Goal: Find specific page/section: Find specific page/section

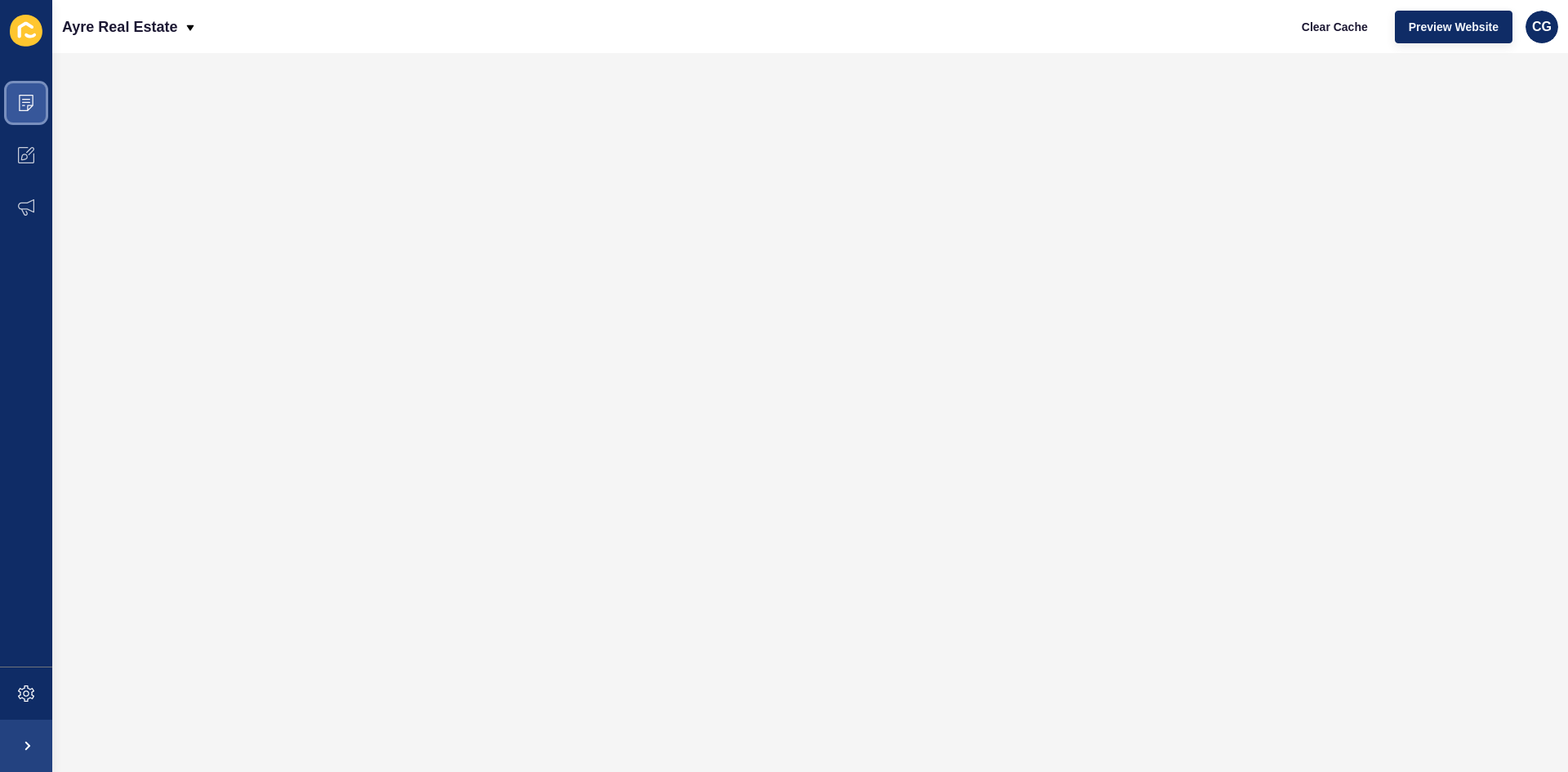
click at [27, 107] on icon at bounding box center [26, 103] width 17 height 17
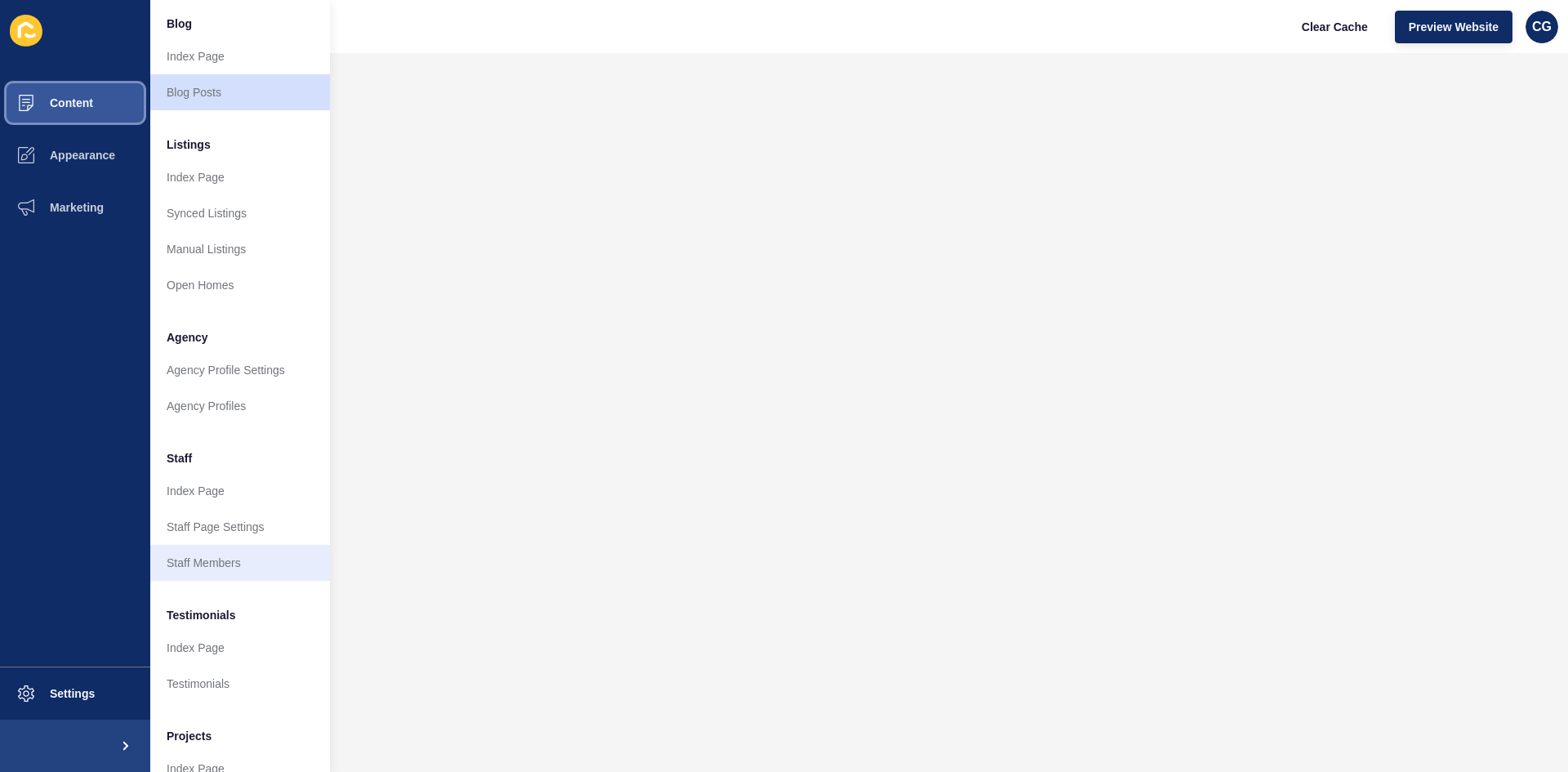
scroll to position [198, 0]
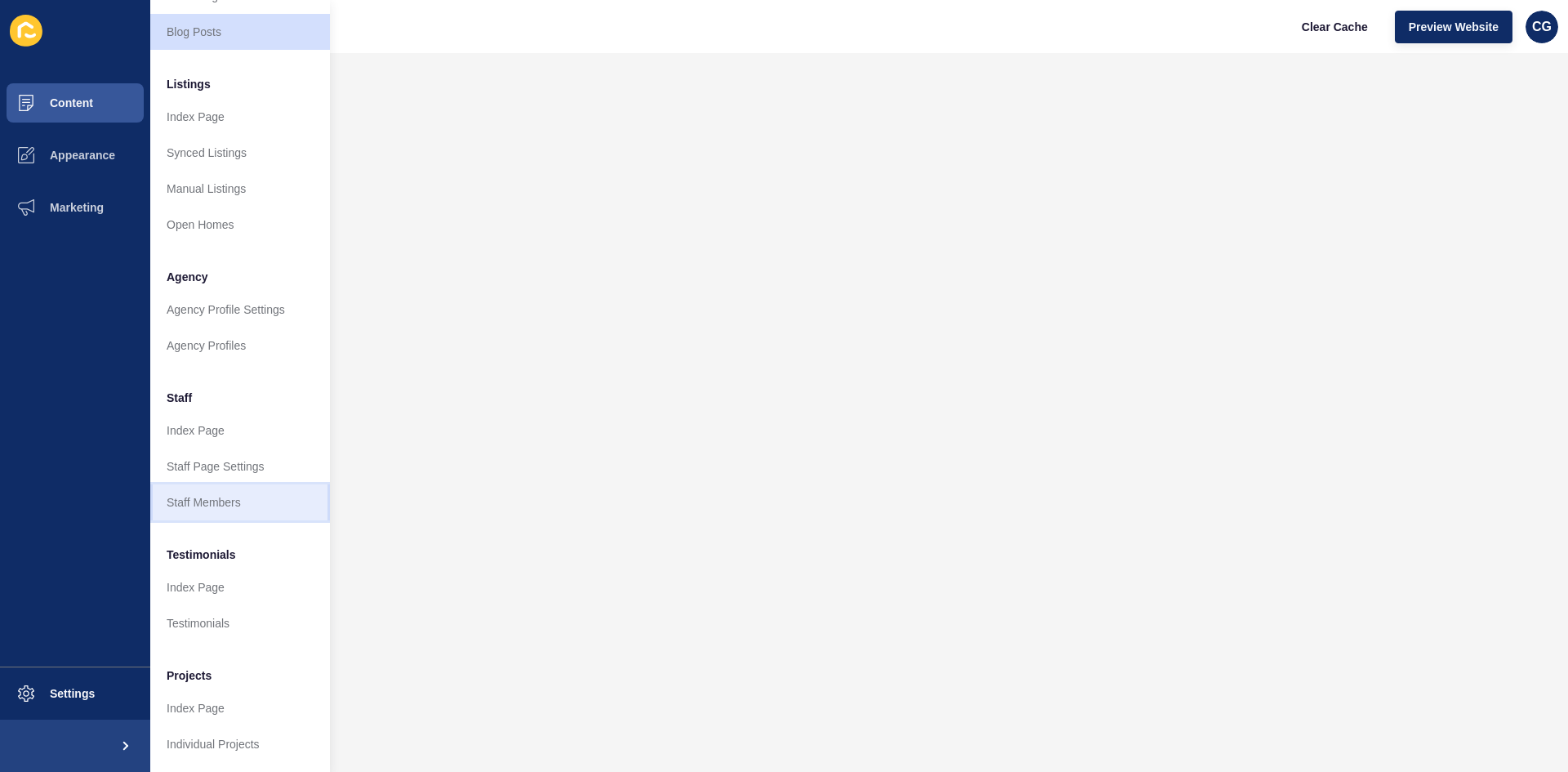
click at [269, 484] on link "Staff Members" at bounding box center [240, 502] width 180 height 36
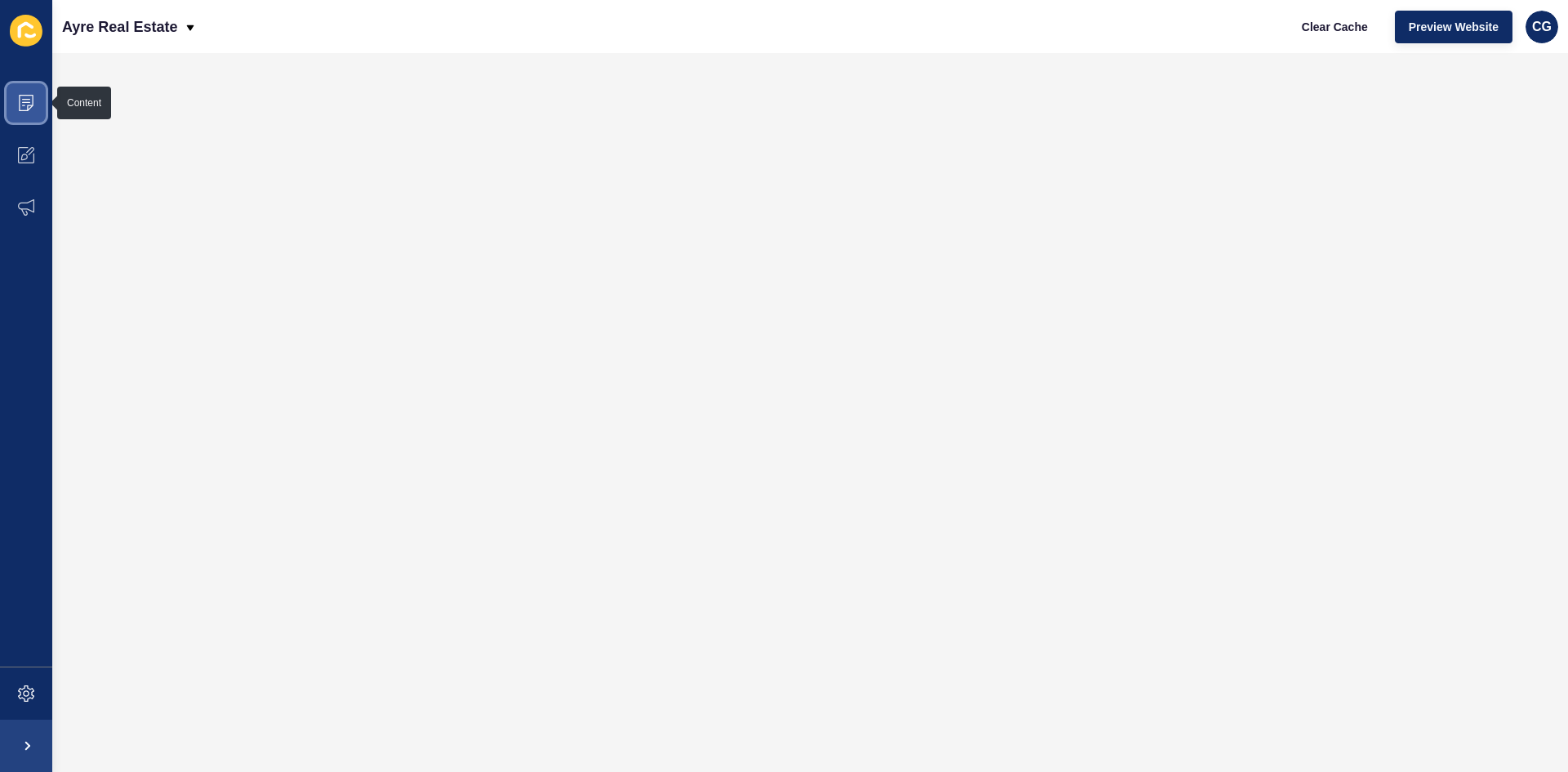
click at [24, 93] on span at bounding box center [26, 103] width 52 height 52
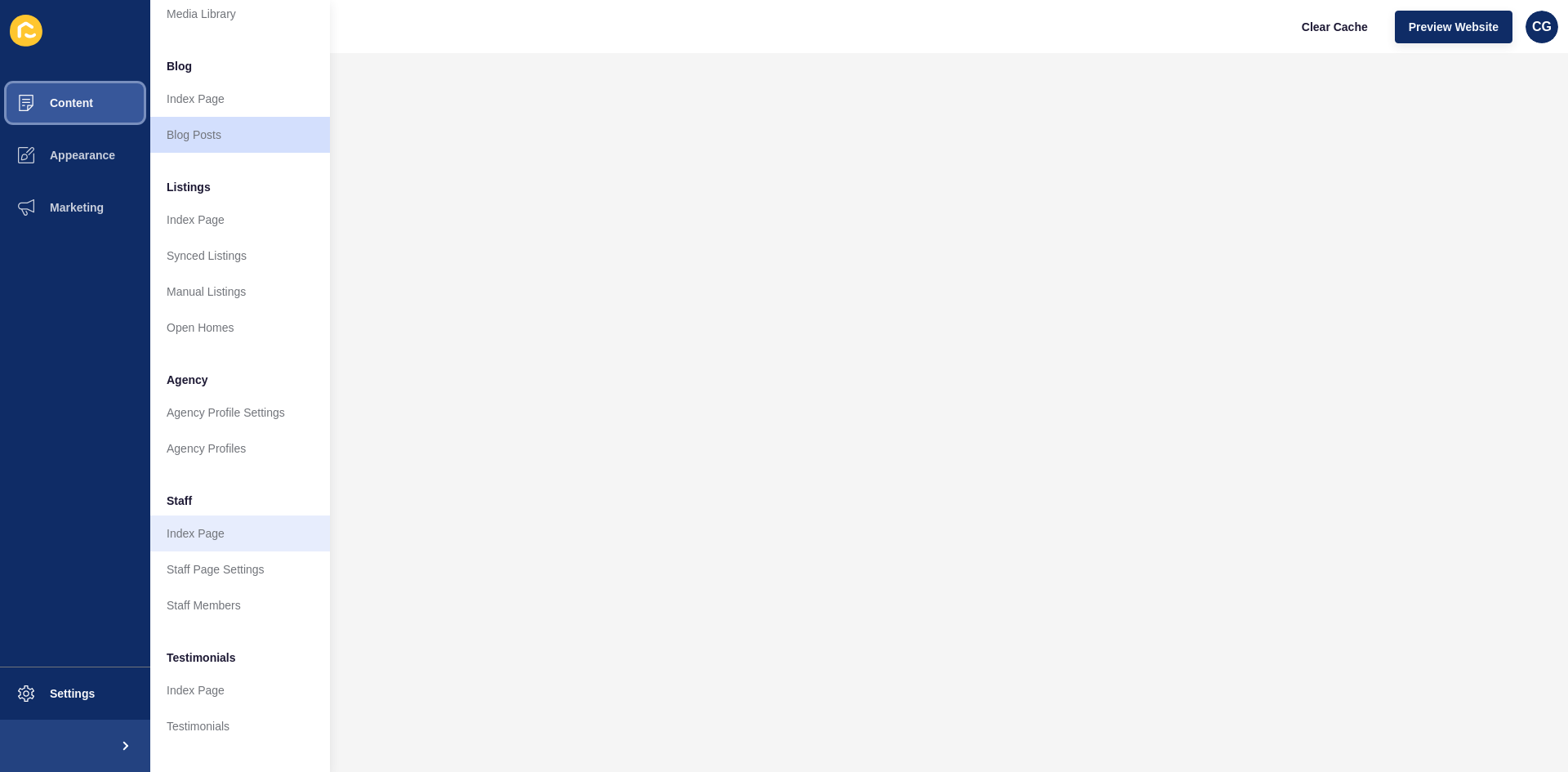
scroll to position [198, 0]
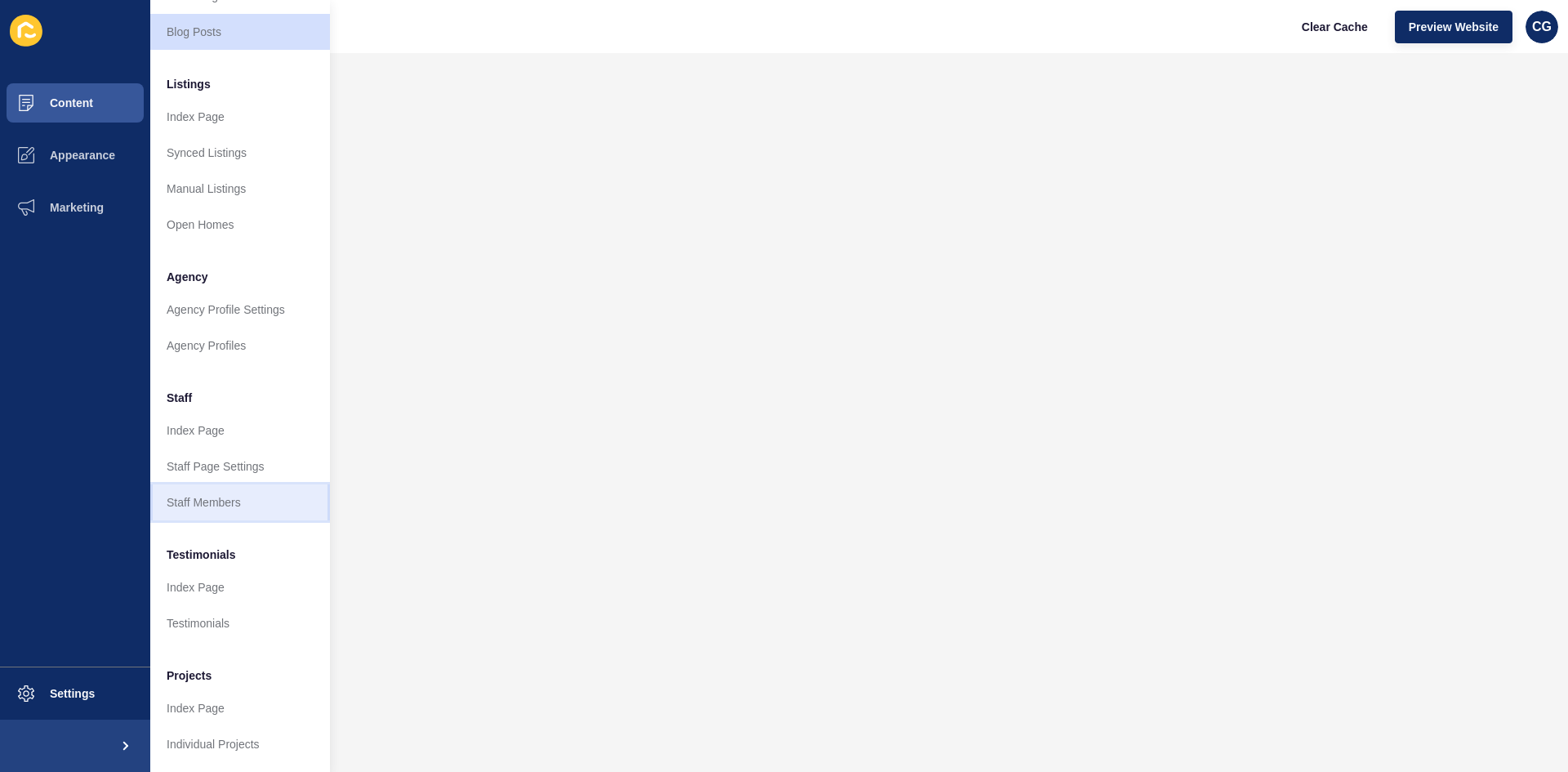
click at [230, 493] on link "Staff Members" at bounding box center [240, 502] width 180 height 36
